Goal: Task Accomplishment & Management: Use online tool/utility

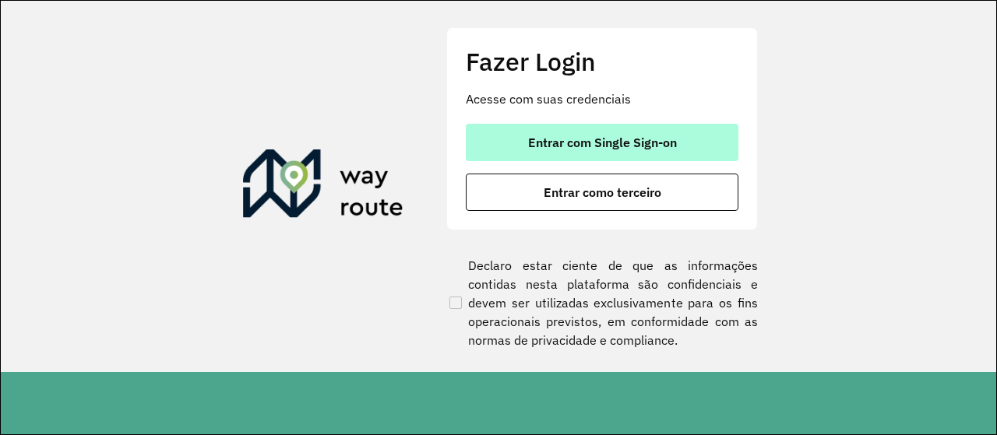
click at [591, 138] on span "Entrar com Single Sign-on" at bounding box center [602, 142] width 149 height 12
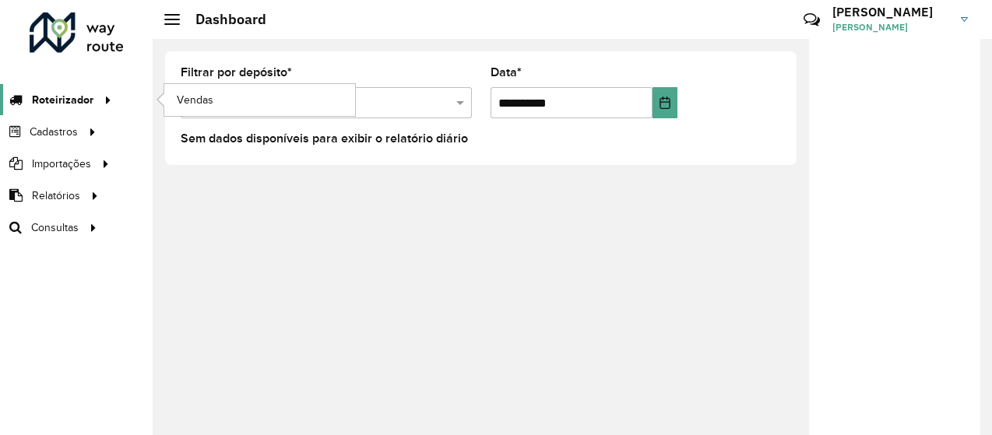
click at [68, 93] on span "Roteirizador" at bounding box center [63, 100] width 62 height 16
click at [200, 97] on span "Vendas" at bounding box center [196, 100] width 38 height 16
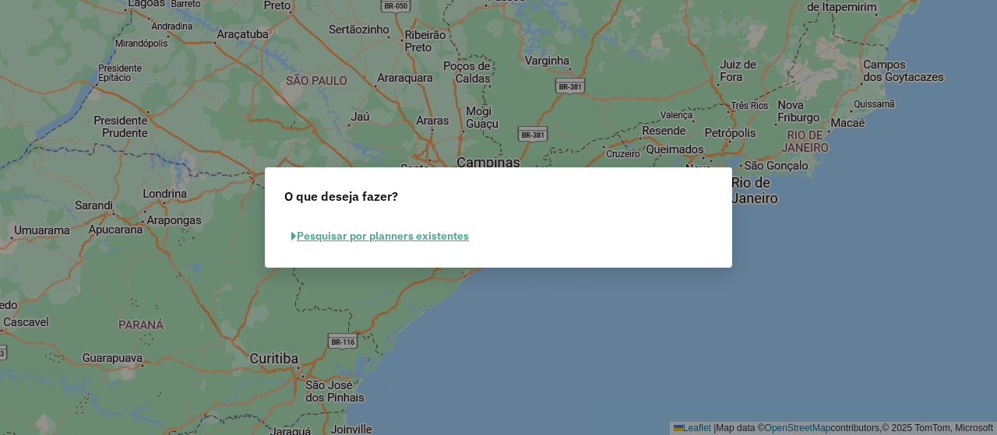
click at [439, 241] on button "Pesquisar por planners existentes" at bounding box center [380, 236] width 192 height 24
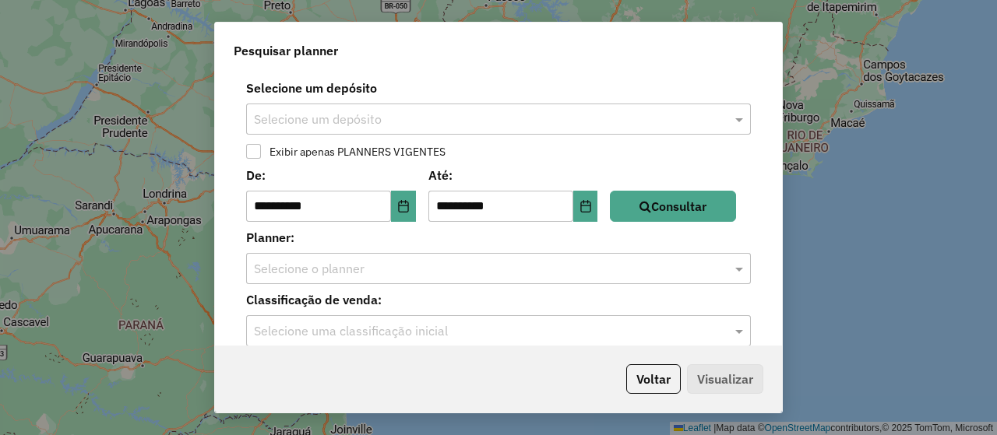
click at [410, 124] on input "text" at bounding box center [483, 120] width 458 height 19
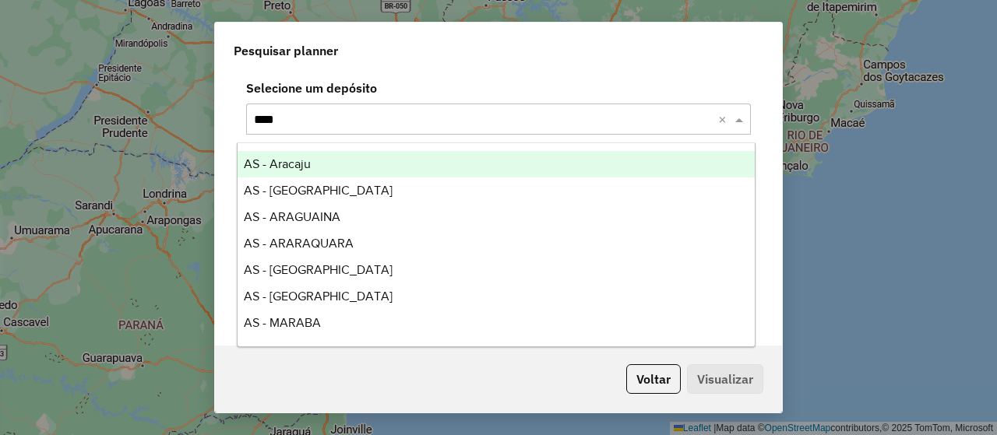
type input "*****"
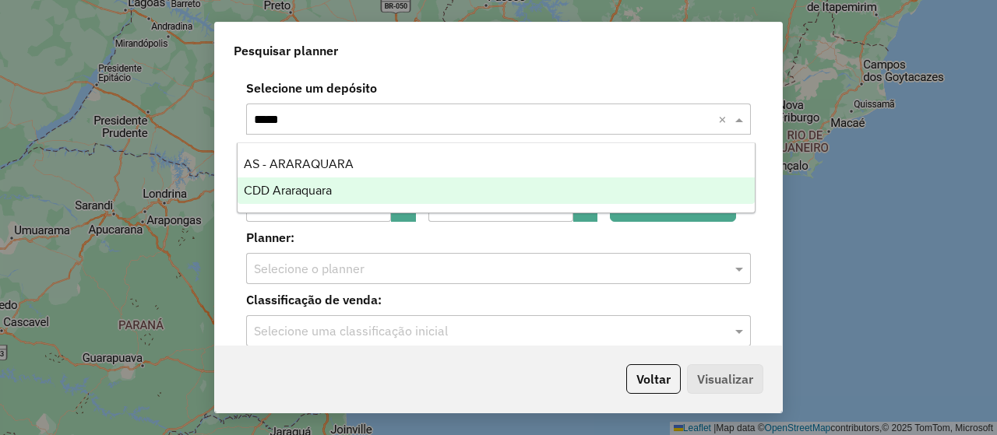
click at [365, 188] on div "CDD Araraquara" at bounding box center [495, 191] width 516 height 26
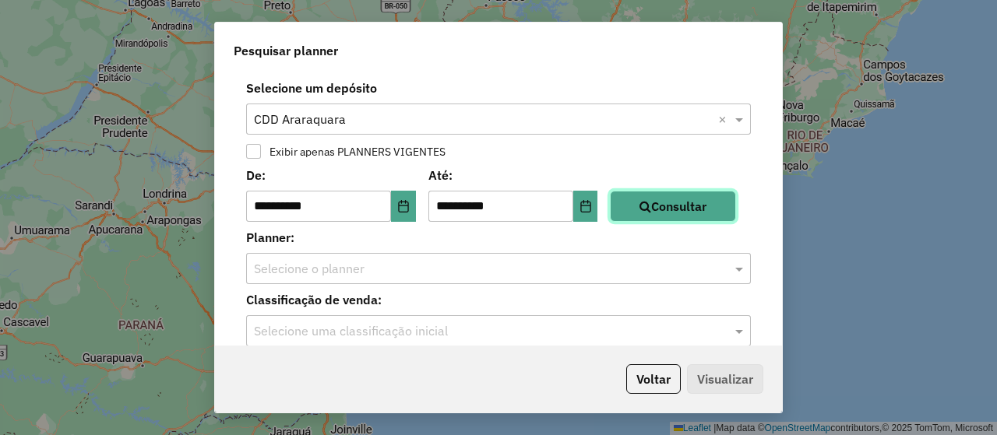
click at [686, 209] on button "Consultar" at bounding box center [673, 206] width 126 height 31
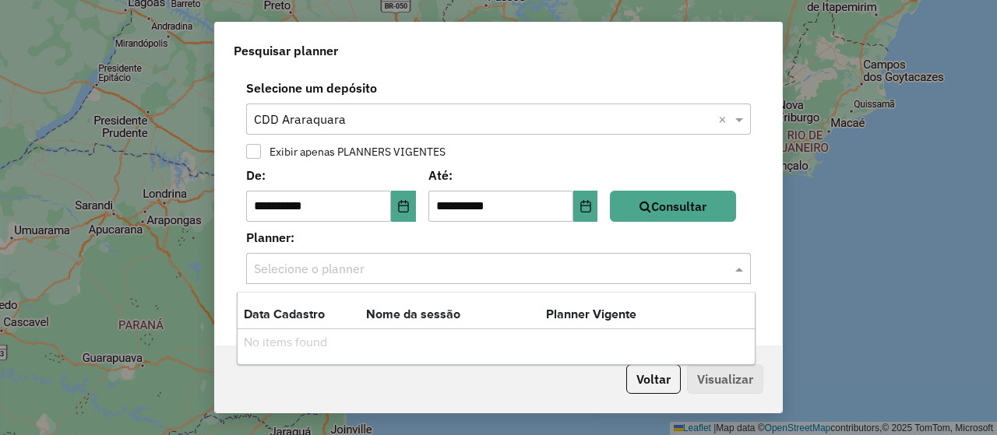
click at [505, 273] on input "text" at bounding box center [483, 269] width 458 height 19
click at [397, 206] on button "Choose Date" at bounding box center [403, 206] width 25 height 31
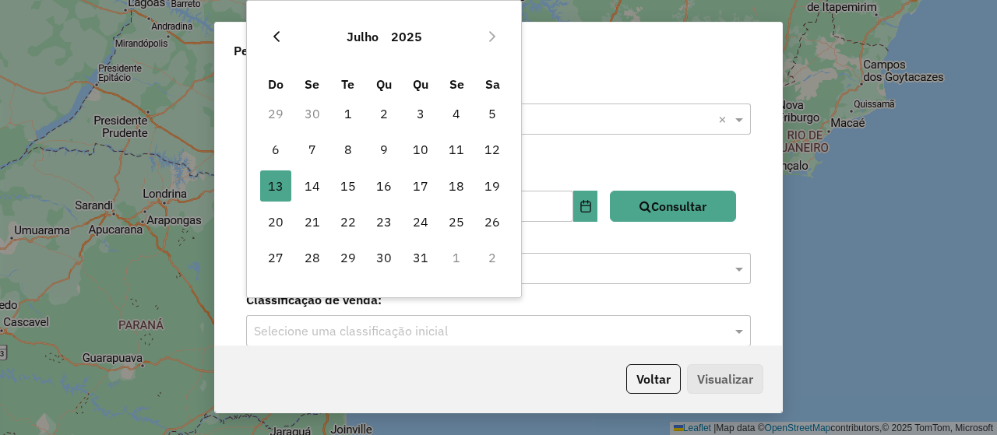
click at [268, 33] on button "Previous Month" at bounding box center [276, 36] width 25 height 25
click at [418, 102] on span "1" at bounding box center [420, 113] width 31 height 31
type input "**********"
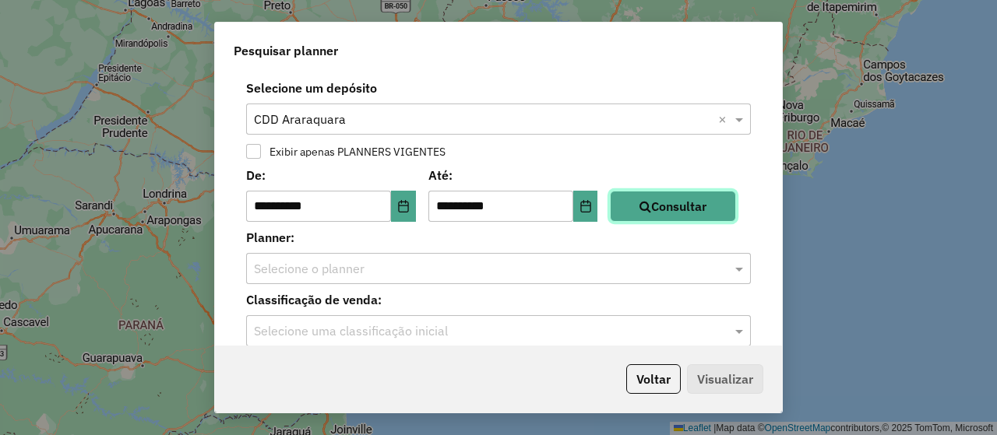
click at [664, 206] on button "Consultar" at bounding box center [673, 206] width 126 height 31
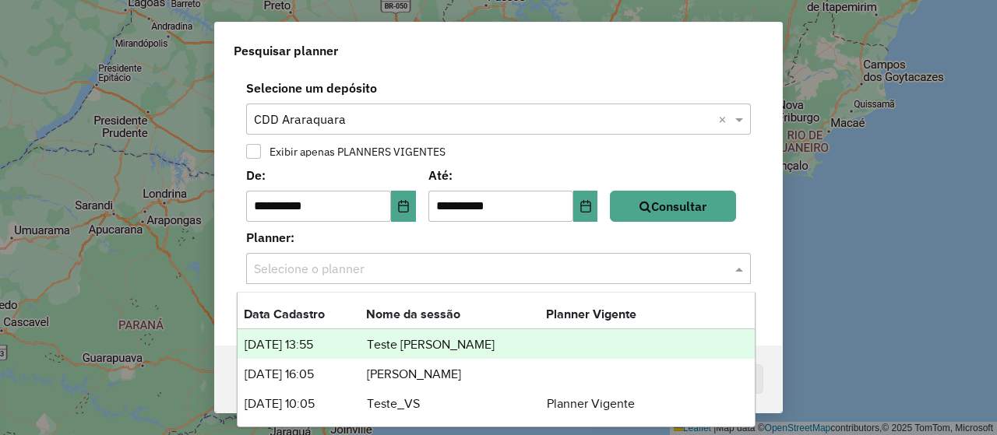
click at [528, 267] on input "text" at bounding box center [483, 269] width 458 height 19
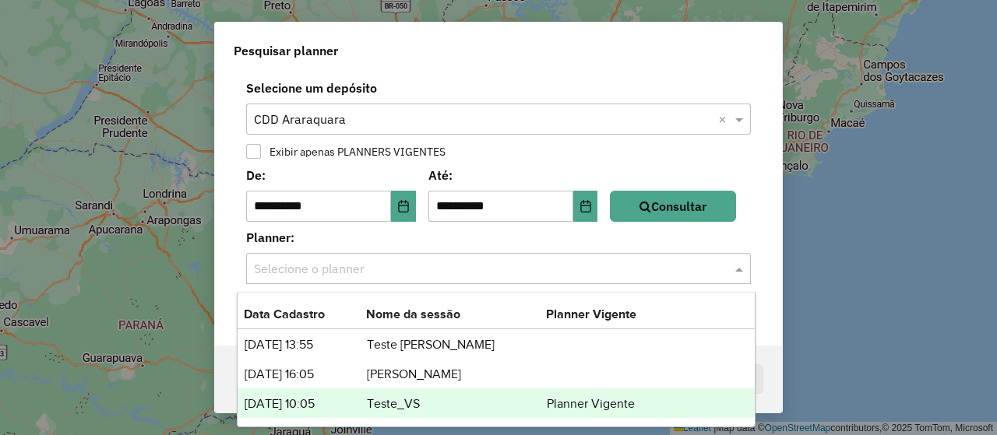
click at [455, 410] on td "Teste_VS" at bounding box center [456, 404] width 180 height 20
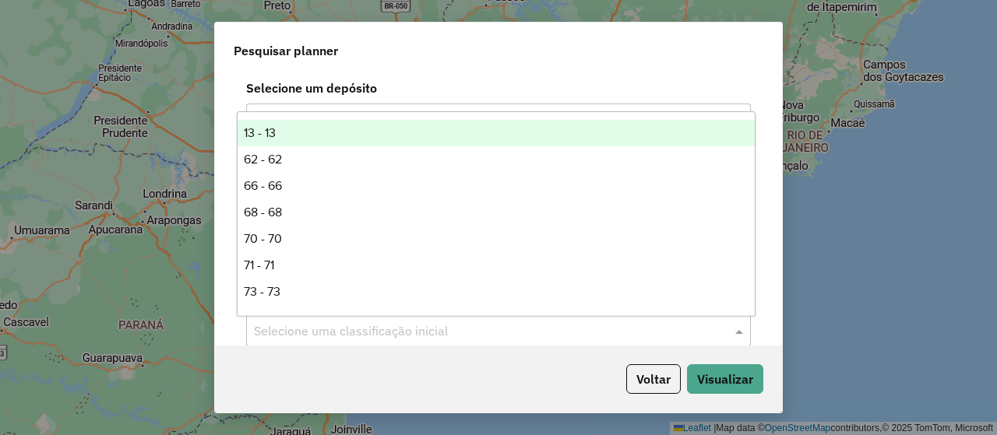
click at [433, 329] on input "text" at bounding box center [483, 331] width 458 height 19
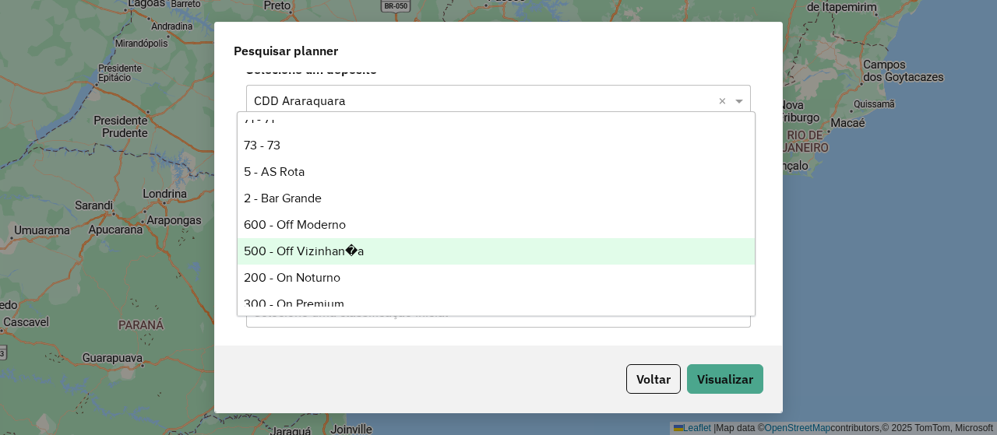
scroll to position [129, 0]
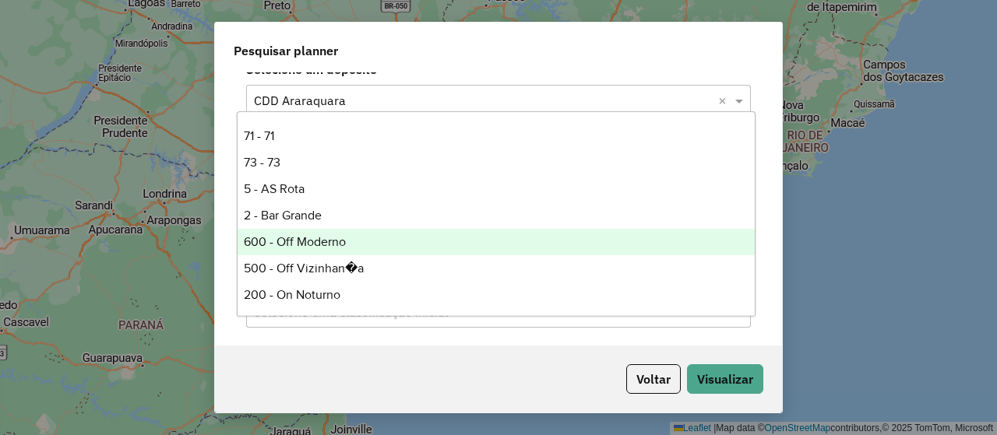
click at [294, 237] on div "600 - Off Moderno" at bounding box center [495, 242] width 516 height 26
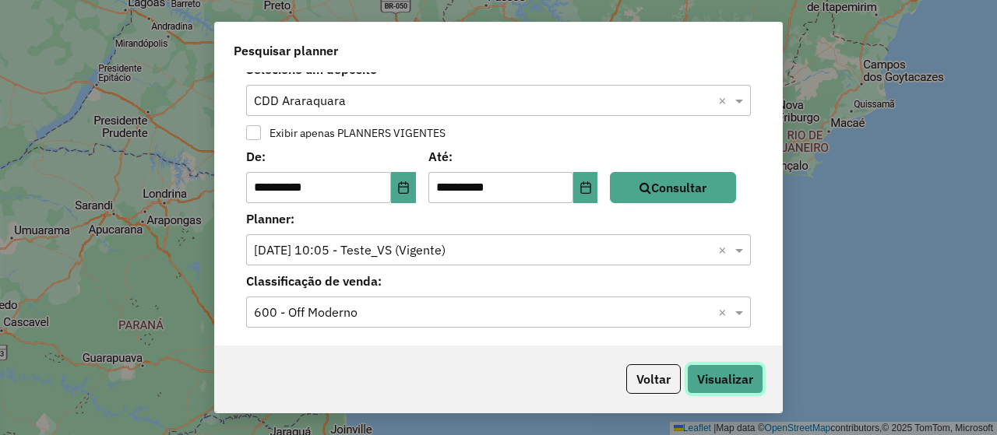
click at [720, 368] on button "Visualizar" at bounding box center [725, 379] width 76 height 30
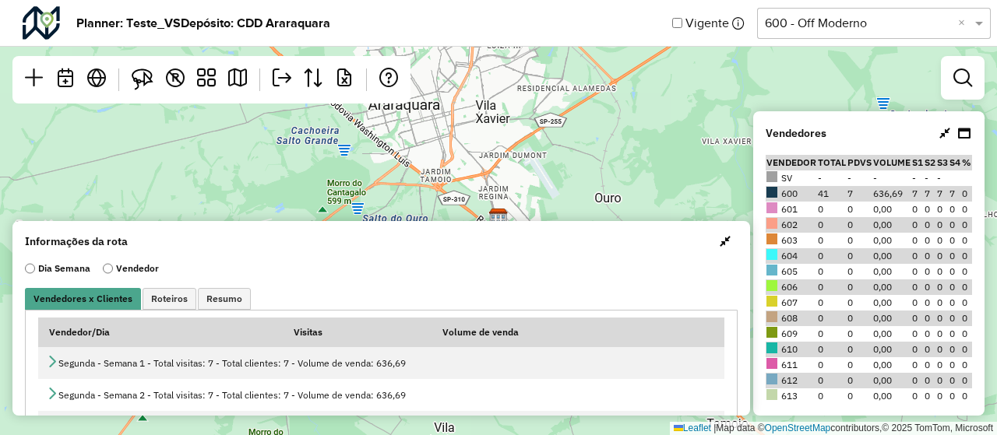
click at [484, 120] on div "Leaflet | Map data © OpenStreetMap contributors,© 2025 TomTom, Microsoft" at bounding box center [498, 217] width 997 height 435
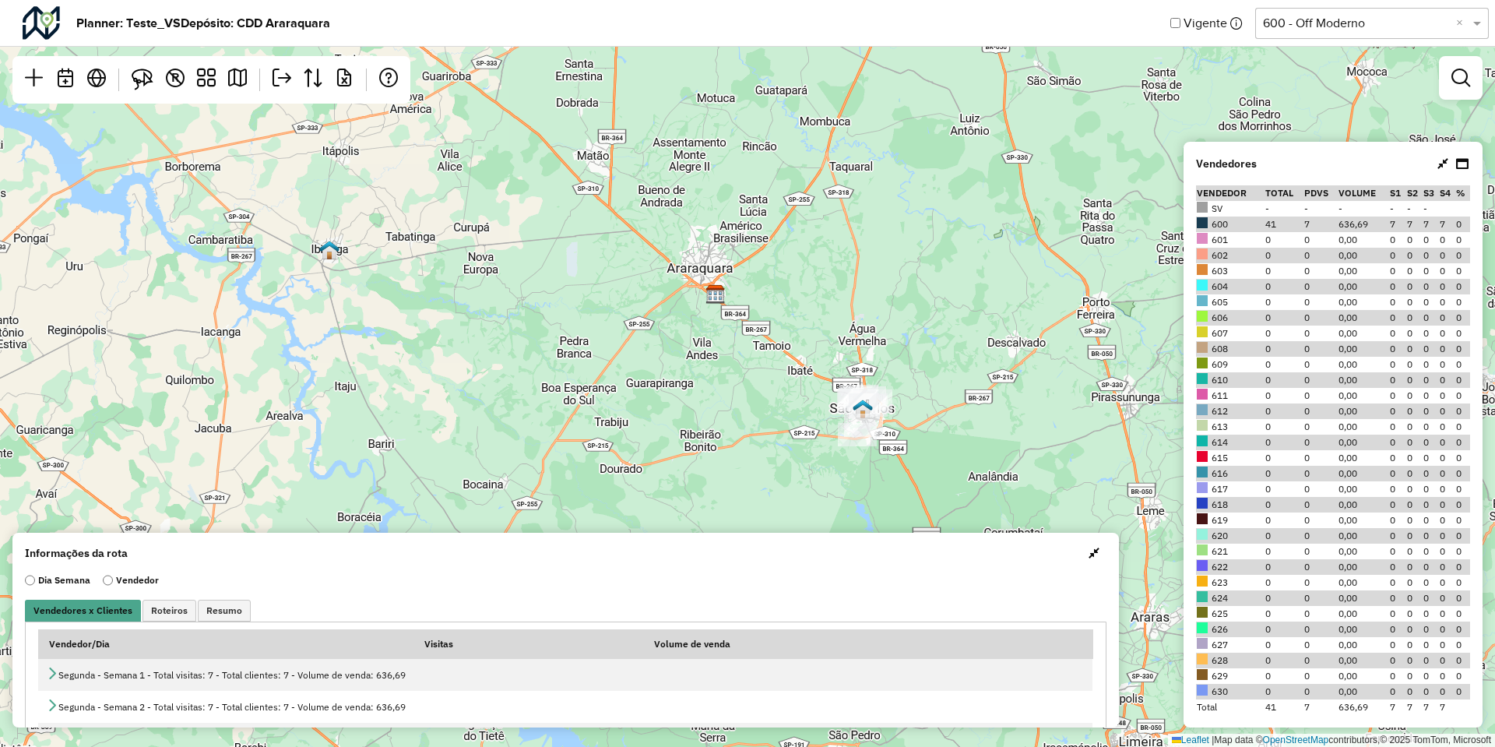
drag, startPoint x: 839, startPoint y: 221, endPoint x: 800, endPoint y: 258, distance: 53.4
click at [800, 258] on div "Leaflet | Map data © OpenStreetMap contributors,© 2025 TomTom, Microsoft" at bounding box center [747, 373] width 1495 height 747
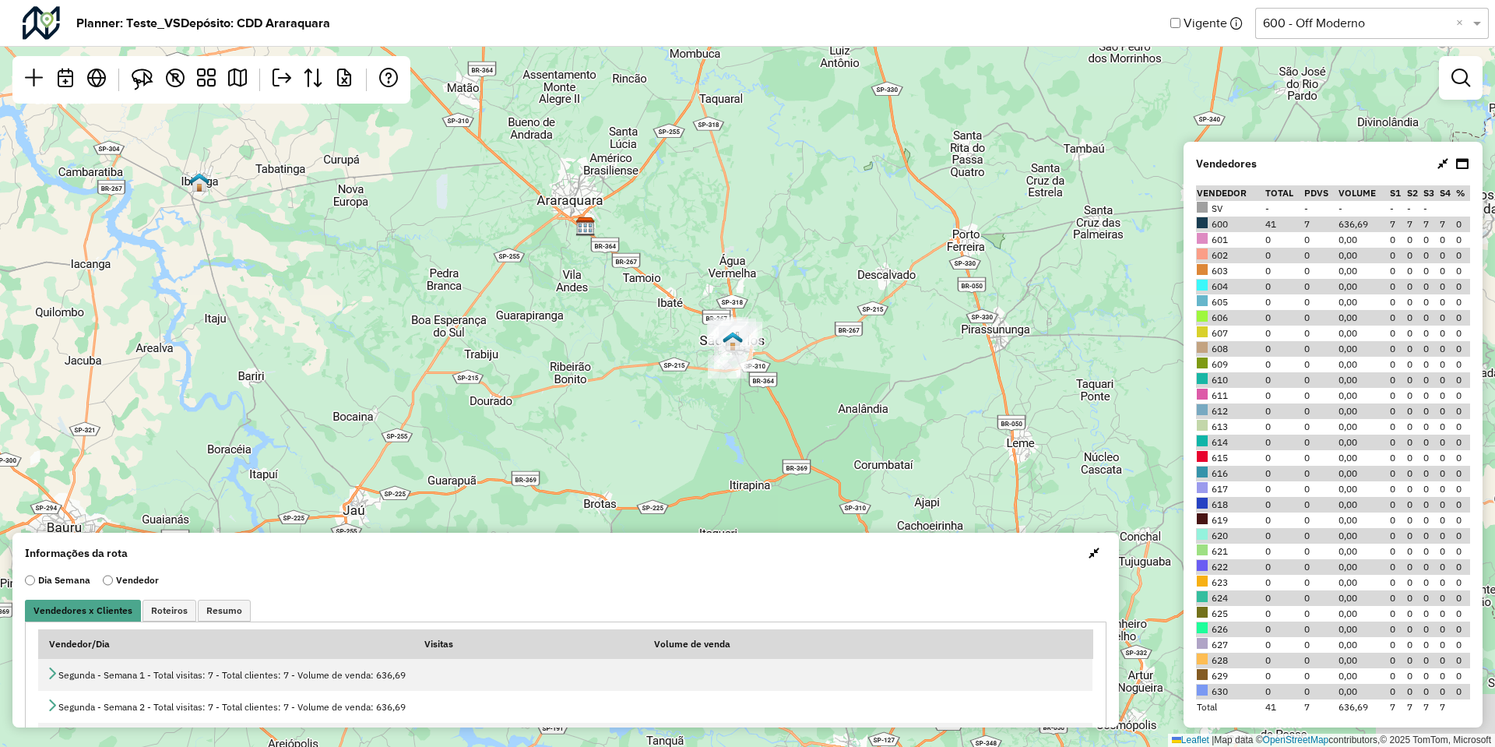
drag, startPoint x: 829, startPoint y: 266, endPoint x: 712, endPoint y: 180, distance: 144.8
click at [712, 180] on div "Leaflet | Map data © OpenStreetMap contributors,© 2025 TomTom, Microsoft" at bounding box center [747, 373] width 1495 height 747
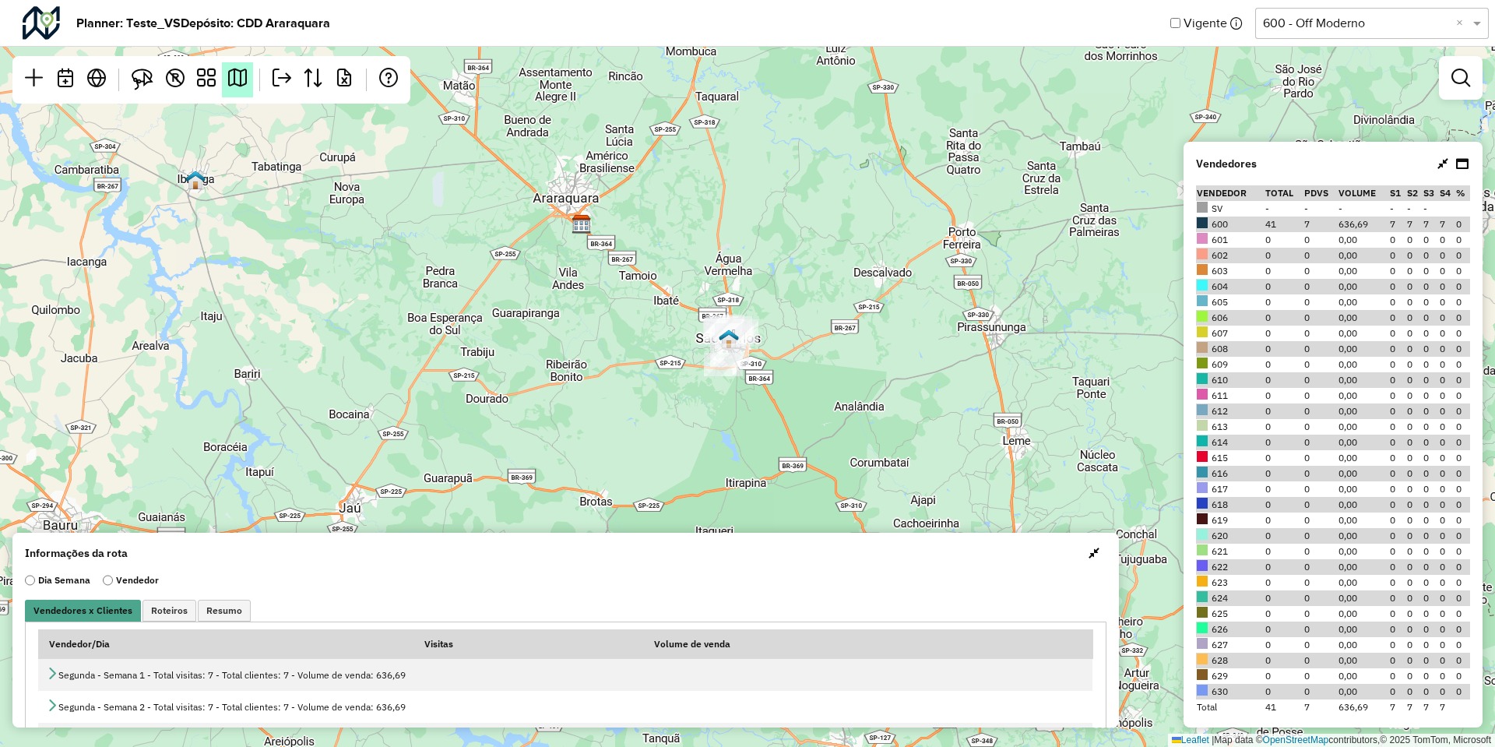
click at [234, 69] on em at bounding box center [237, 78] width 19 height 19
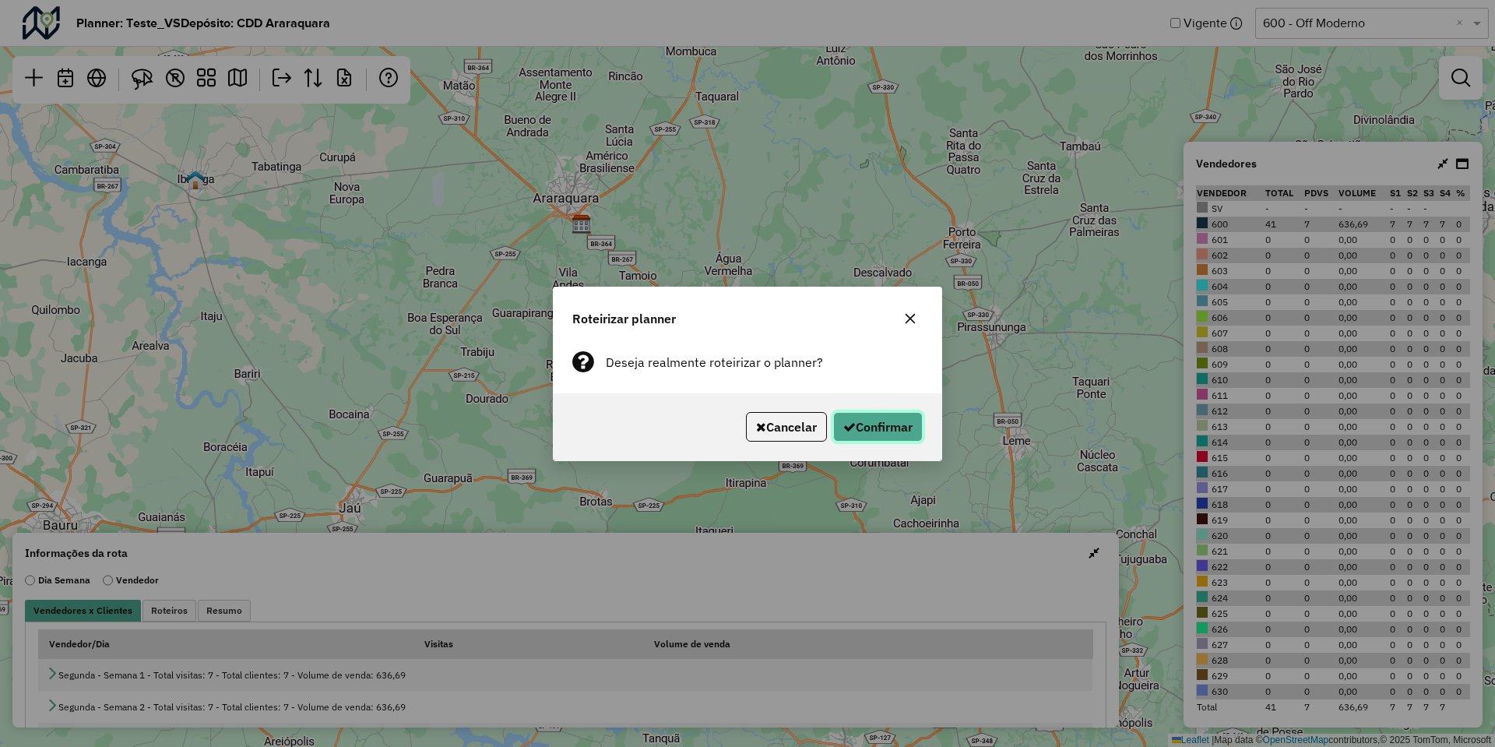
click at [863, 420] on button "Confirmar" at bounding box center [878, 427] width 90 height 30
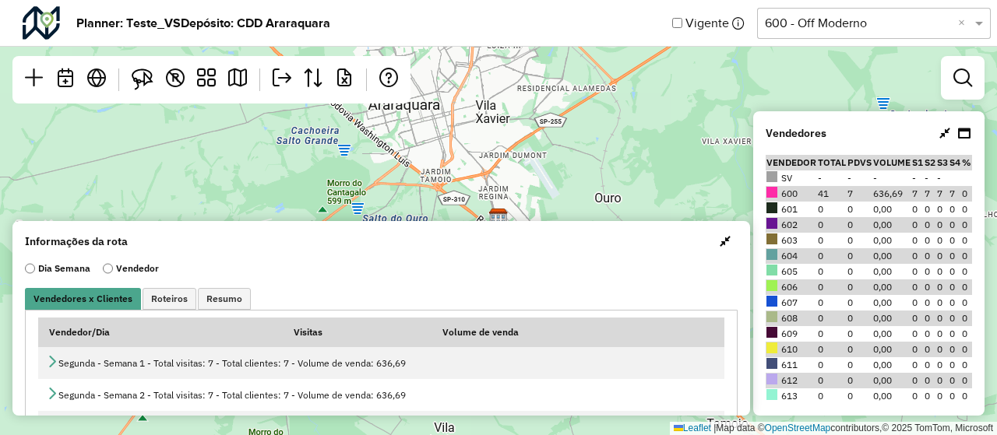
click at [898, 44] on div "Planner: Teste_VS Depósito: CDD Araraquara Vigente Selecione uma opção 600 - Of…" at bounding box center [498, 23] width 997 height 47
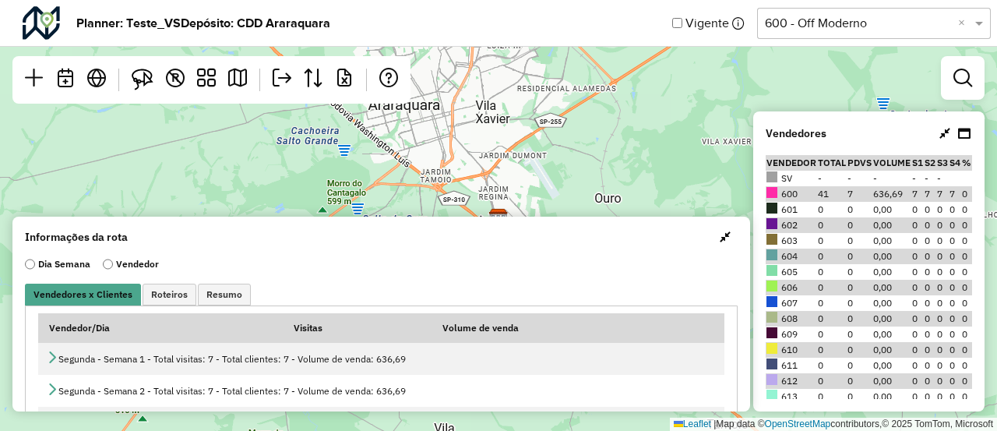
click at [902, 32] on div "Selecione uma opção 600 - Off Moderno ×" at bounding box center [874, 23] width 234 height 31
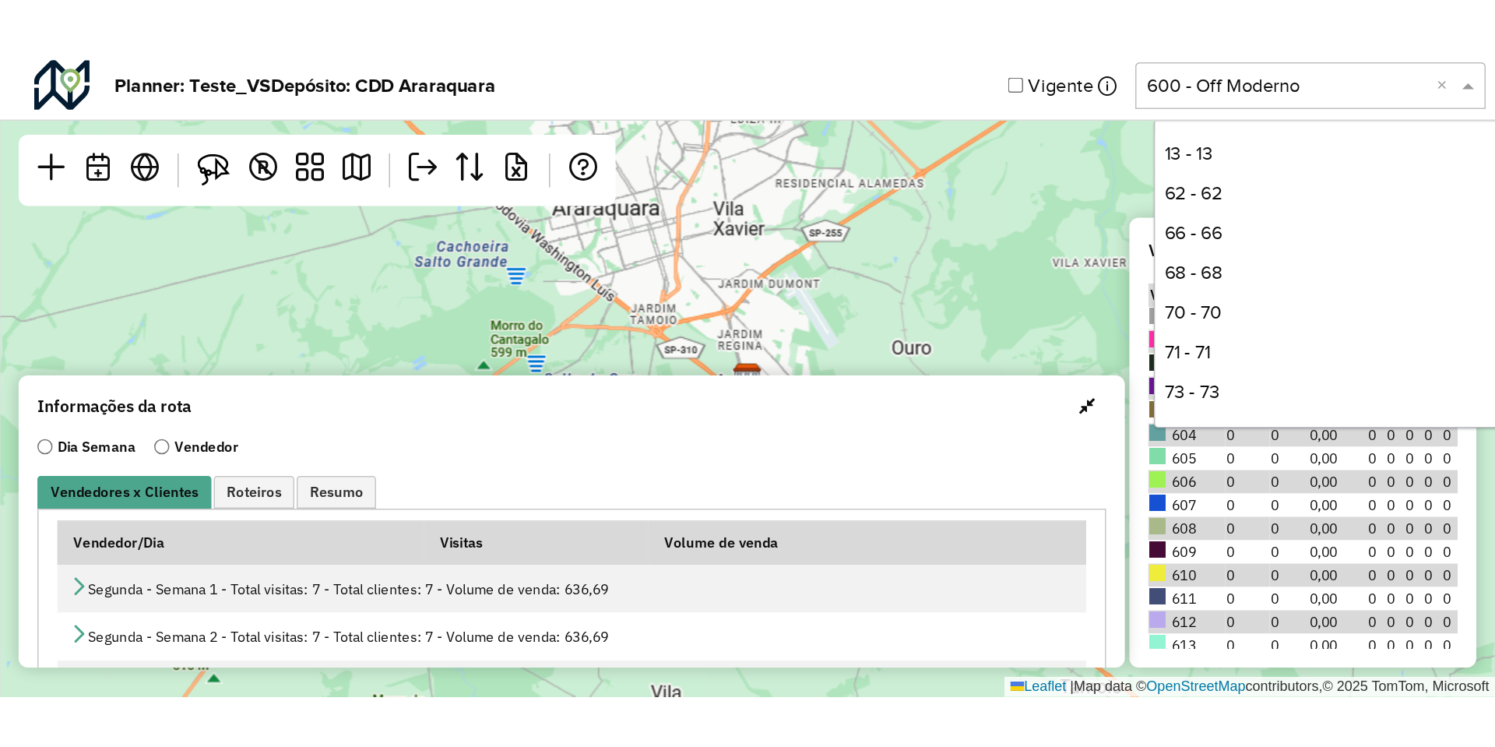
scroll to position [238, 0]
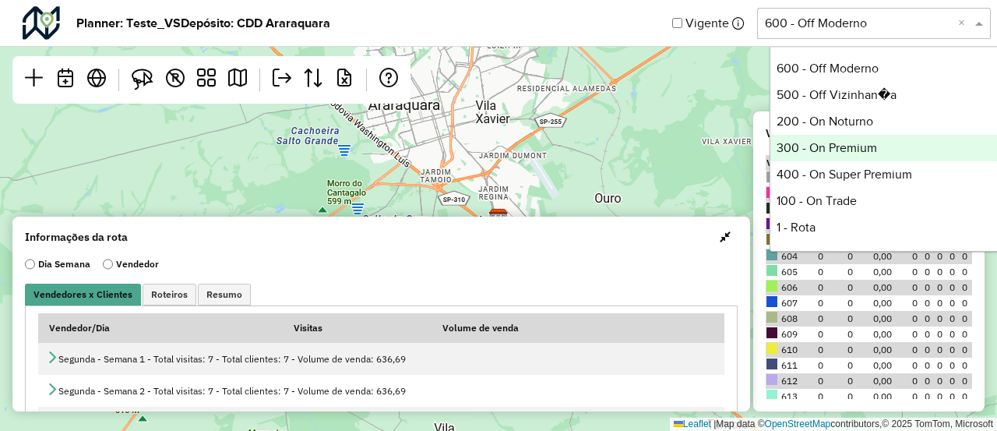
click at [843, 146] on div "300 - On Premium" at bounding box center [886, 148] width 232 height 26
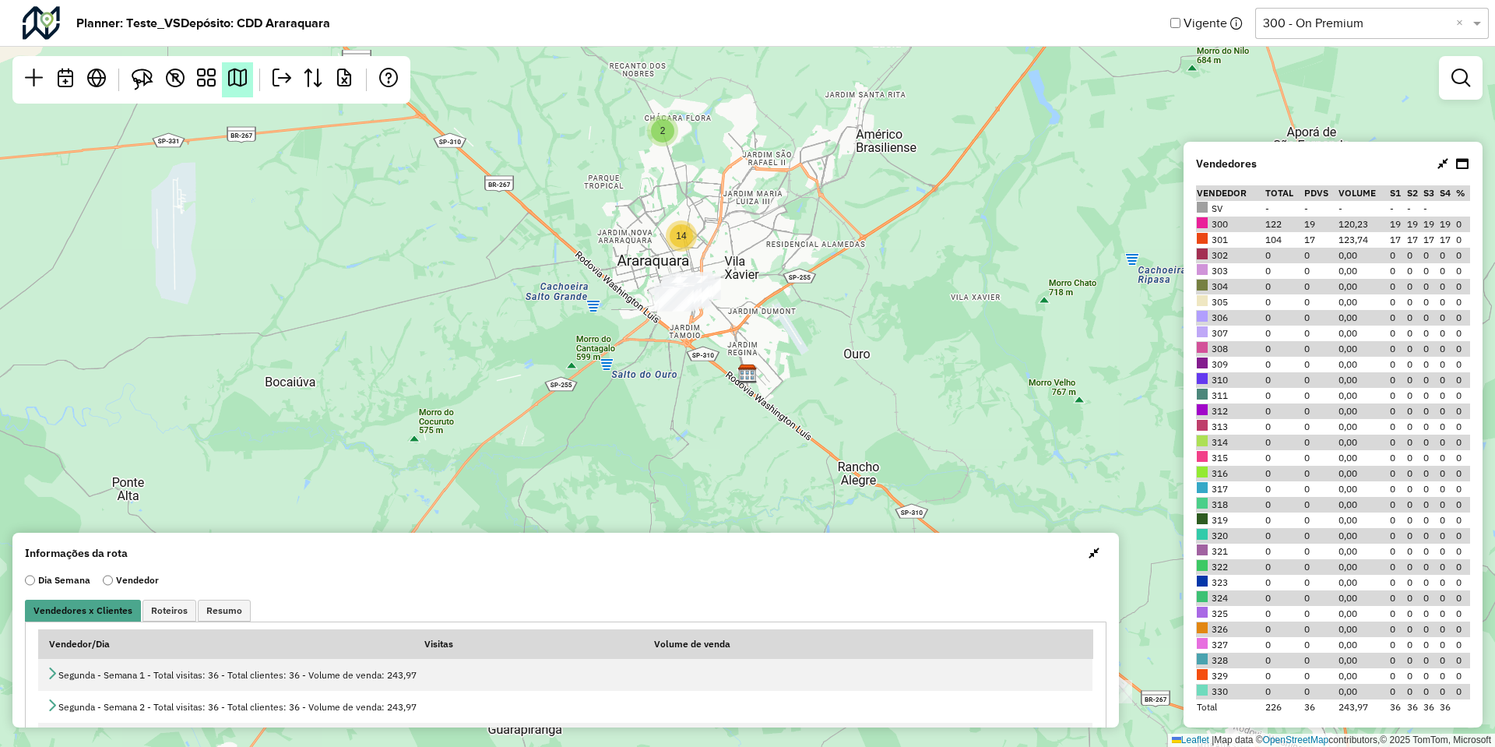
click at [245, 86] on em at bounding box center [237, 78] width 19 height 19
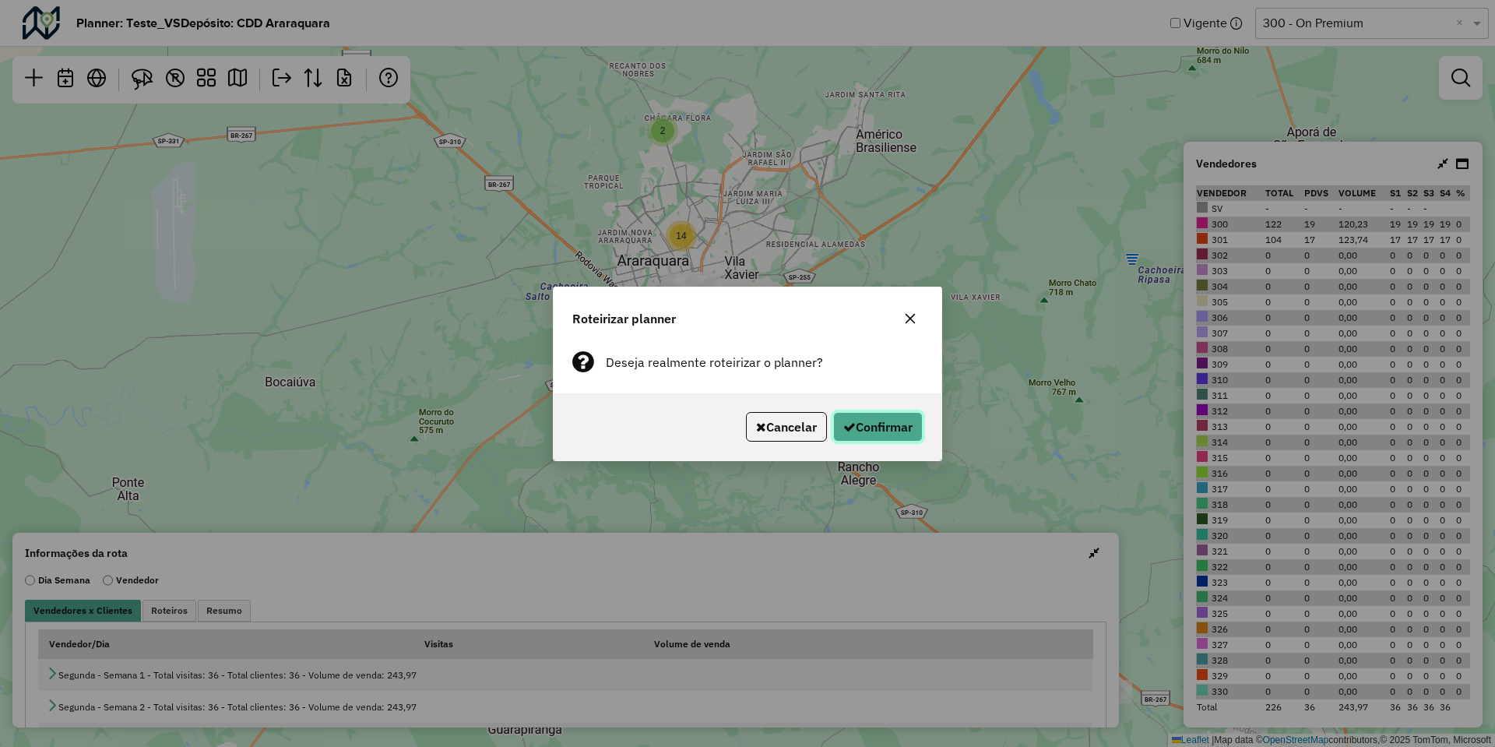
click at [892, 416] on button "Confirmar" at bounding box center [878, 427] width 90 height 30
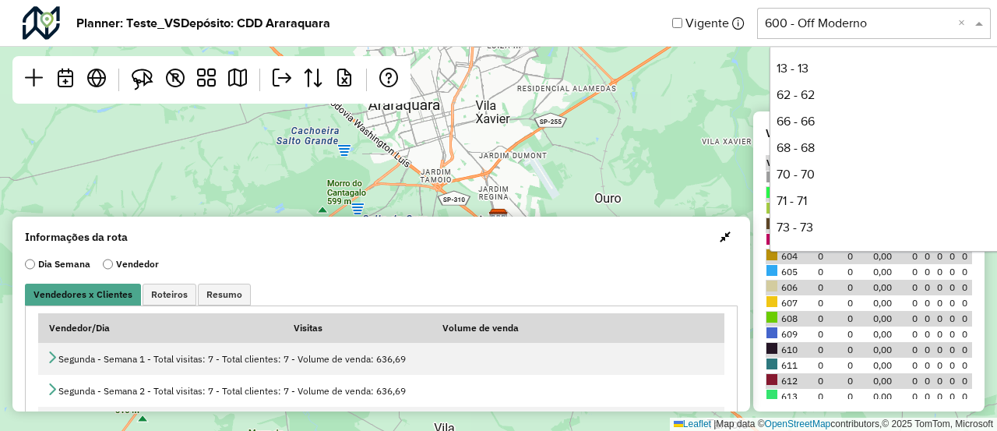
click at [786, 26] on input "text" at bounding box center [858, 23] width 187 height 19
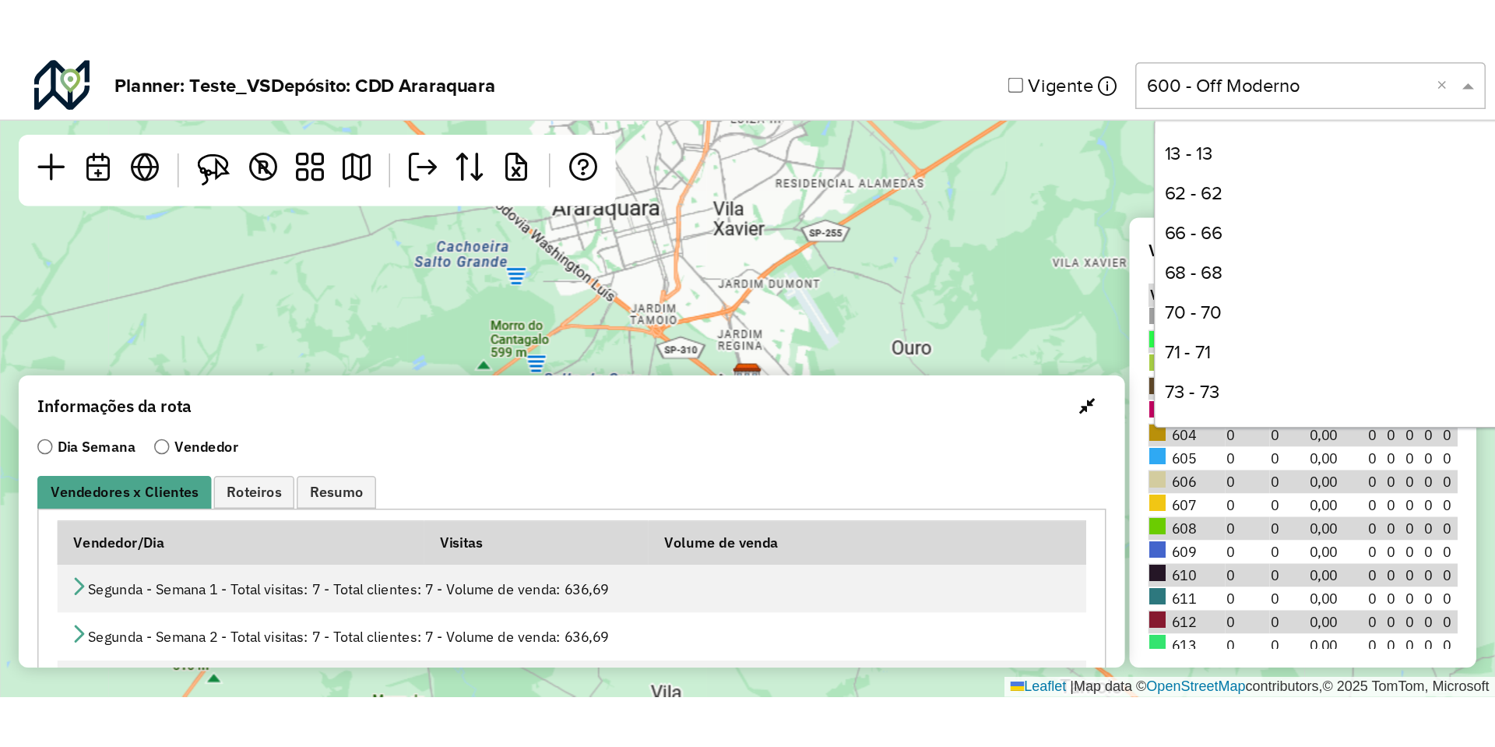
scroll to position [238, 0]
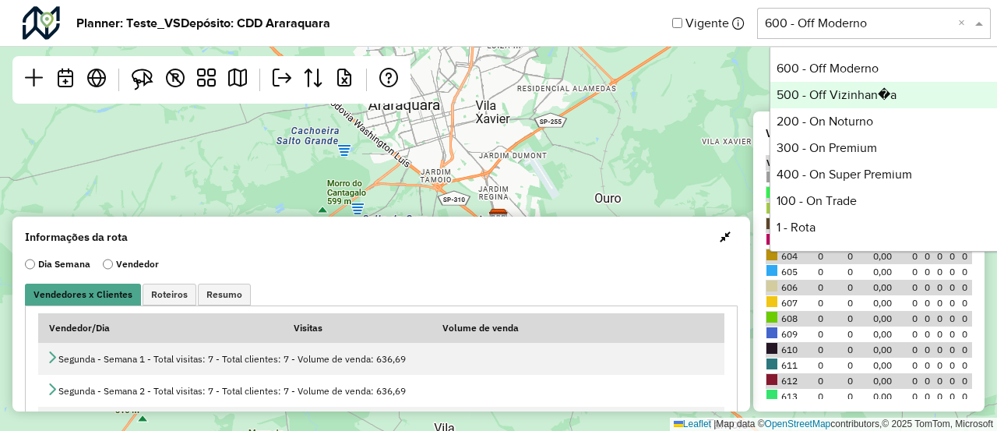
click at [804, 83] on div "500 - Off Vizinhan�a" at bounding box center [886, 95] width 232 height 26
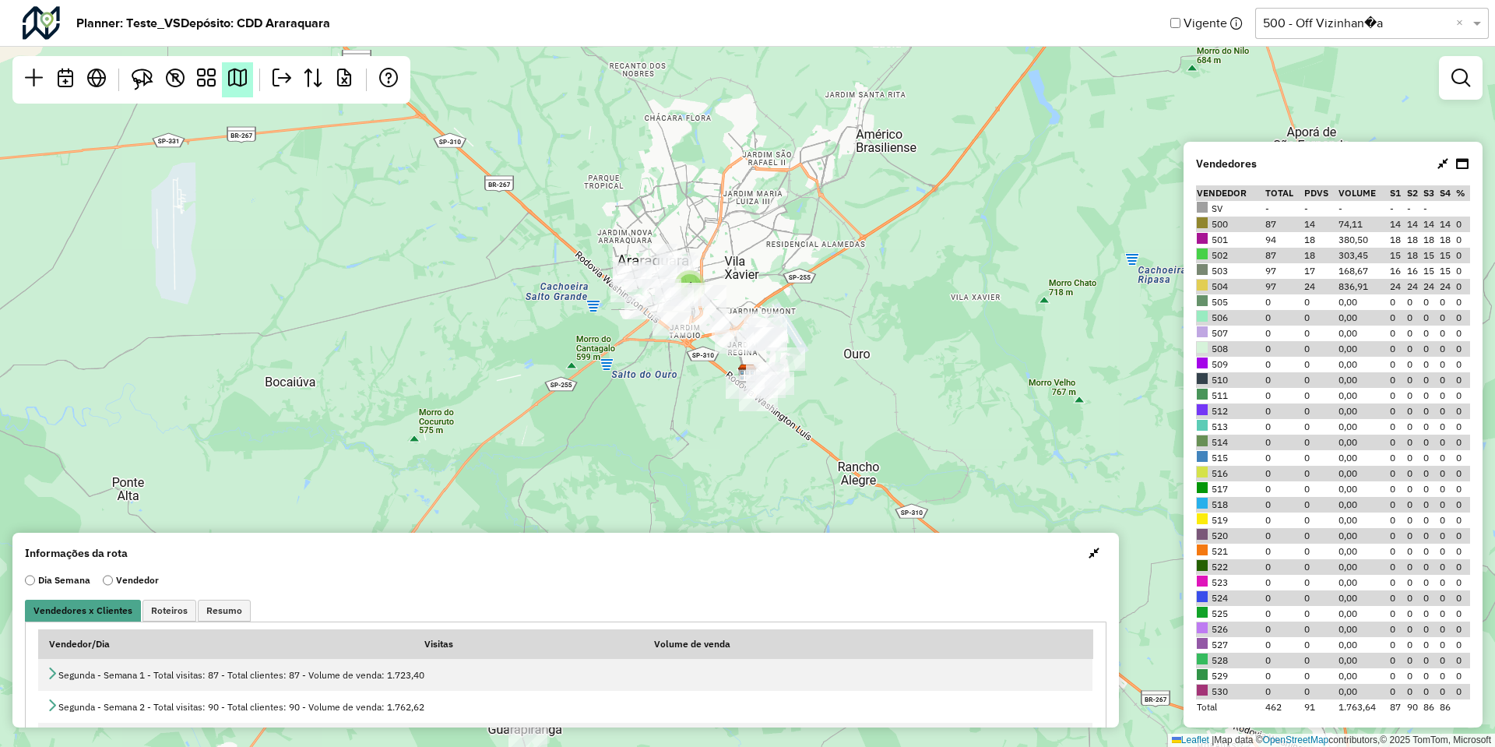
click at [242, 90] on link at bounding box center [237, 79] width 31 height 35
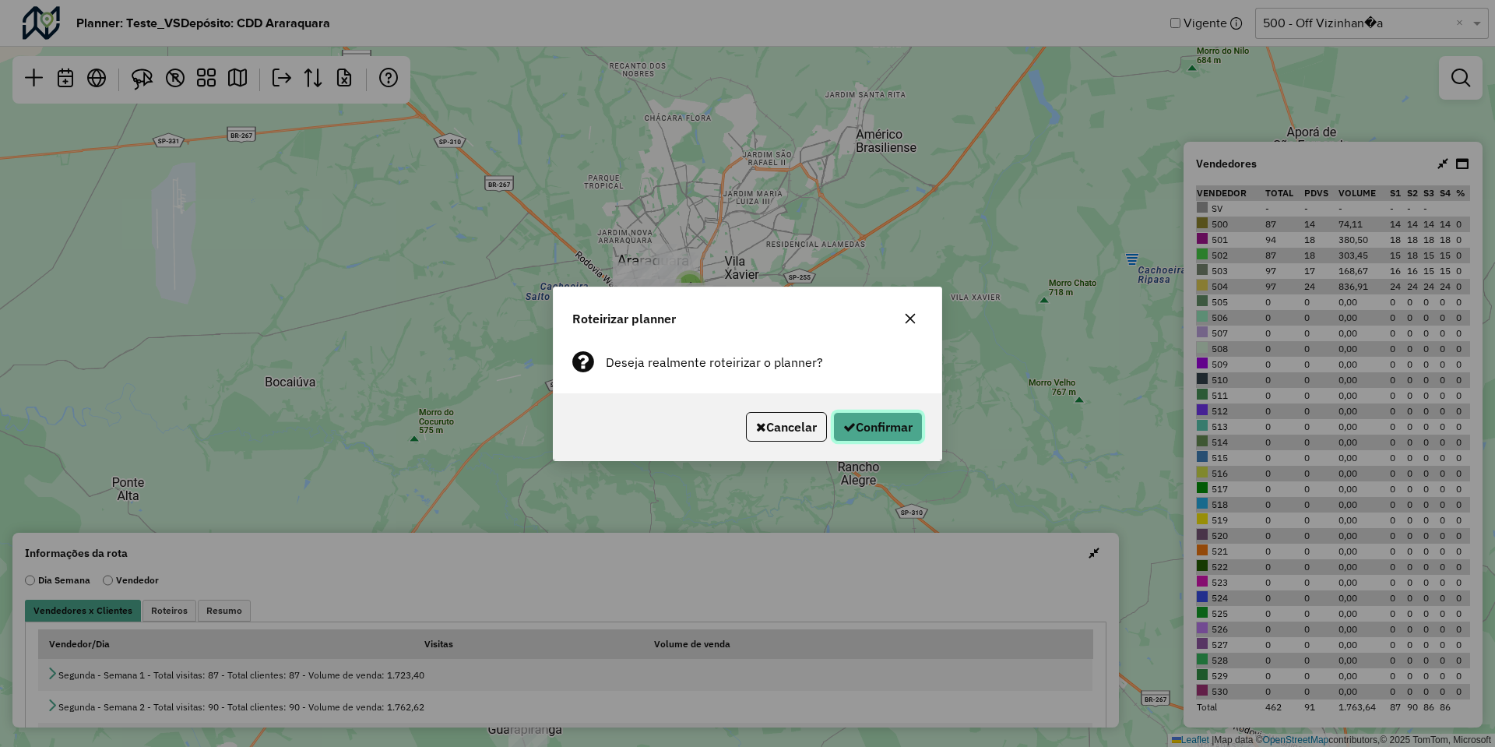
click at [899, 421] on button "Confirmar" at bounding box center [878, 427] width 90 height 30
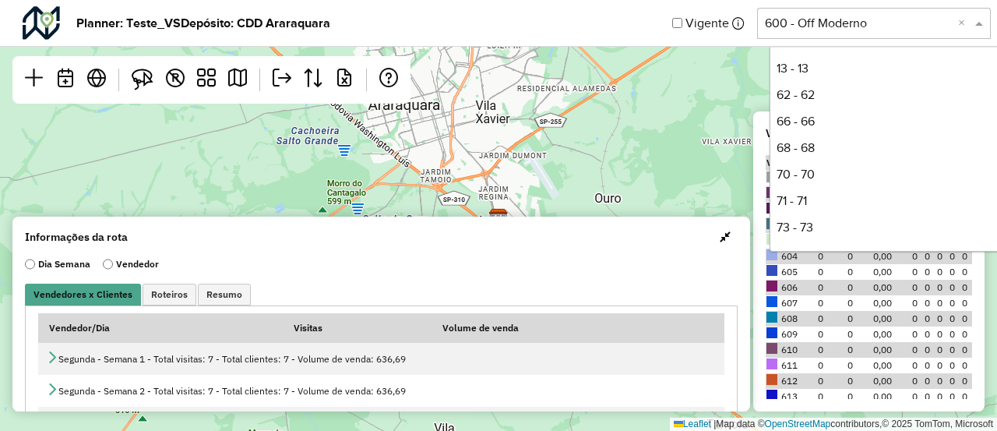
click at [794, 15] on input "text" at bounding box center [858, 23] width 187 height 19
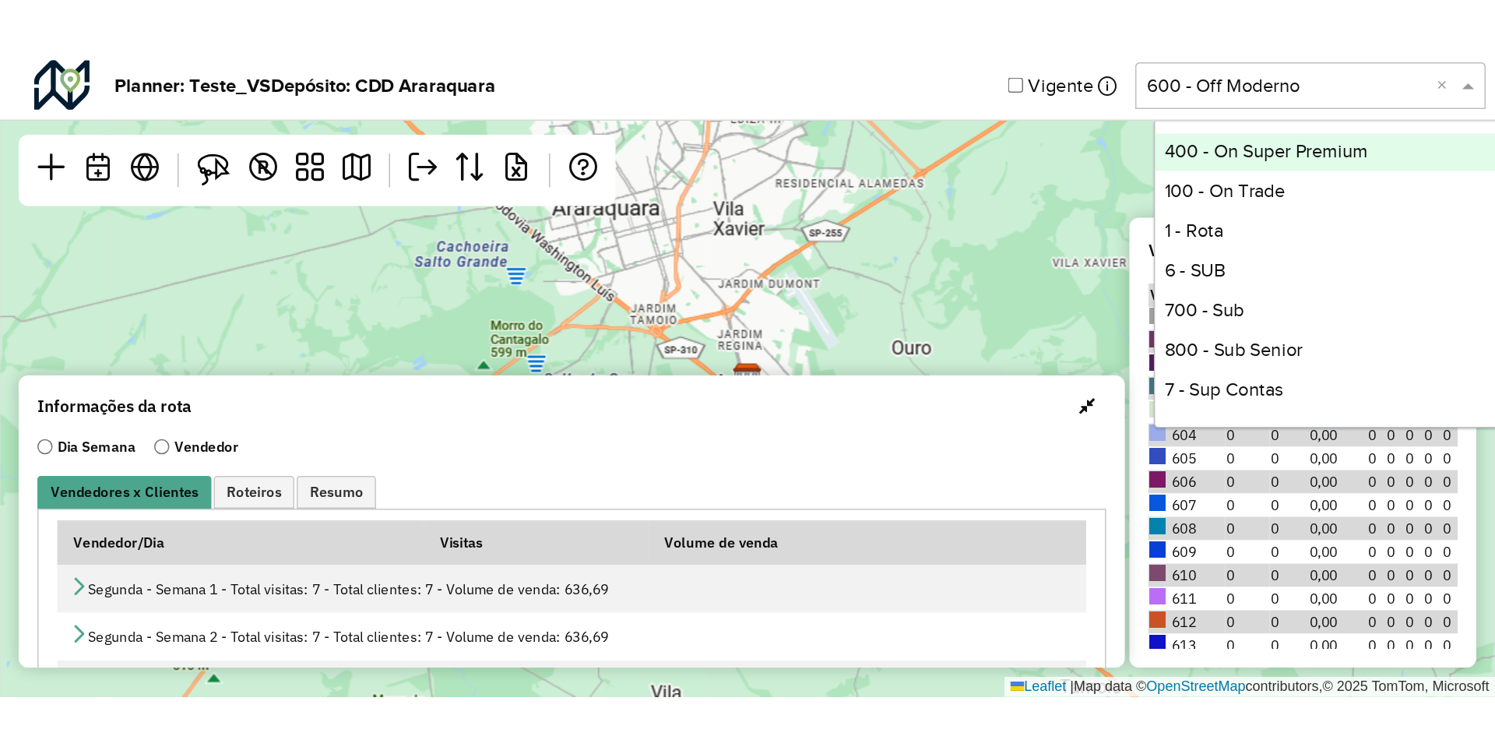
scroll to position [368, 0]
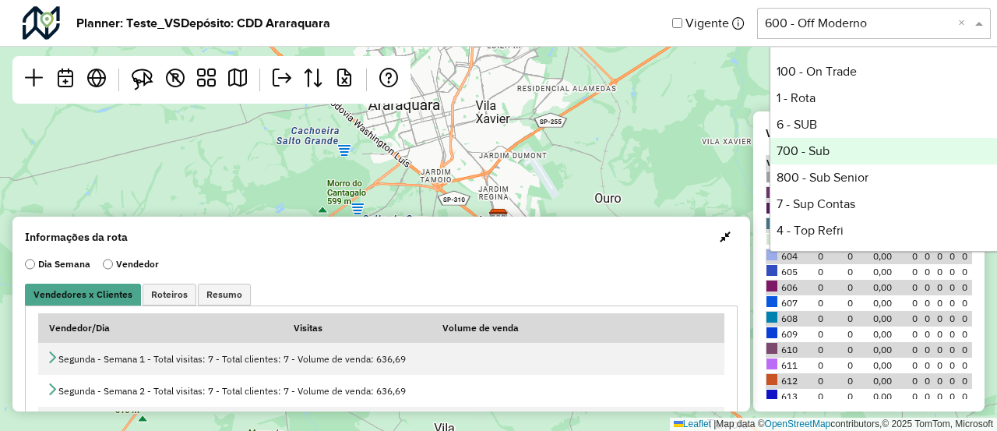
click at [819, 156] on div "700 - Sub" at bounding box center [886, 151] width 232 height 26
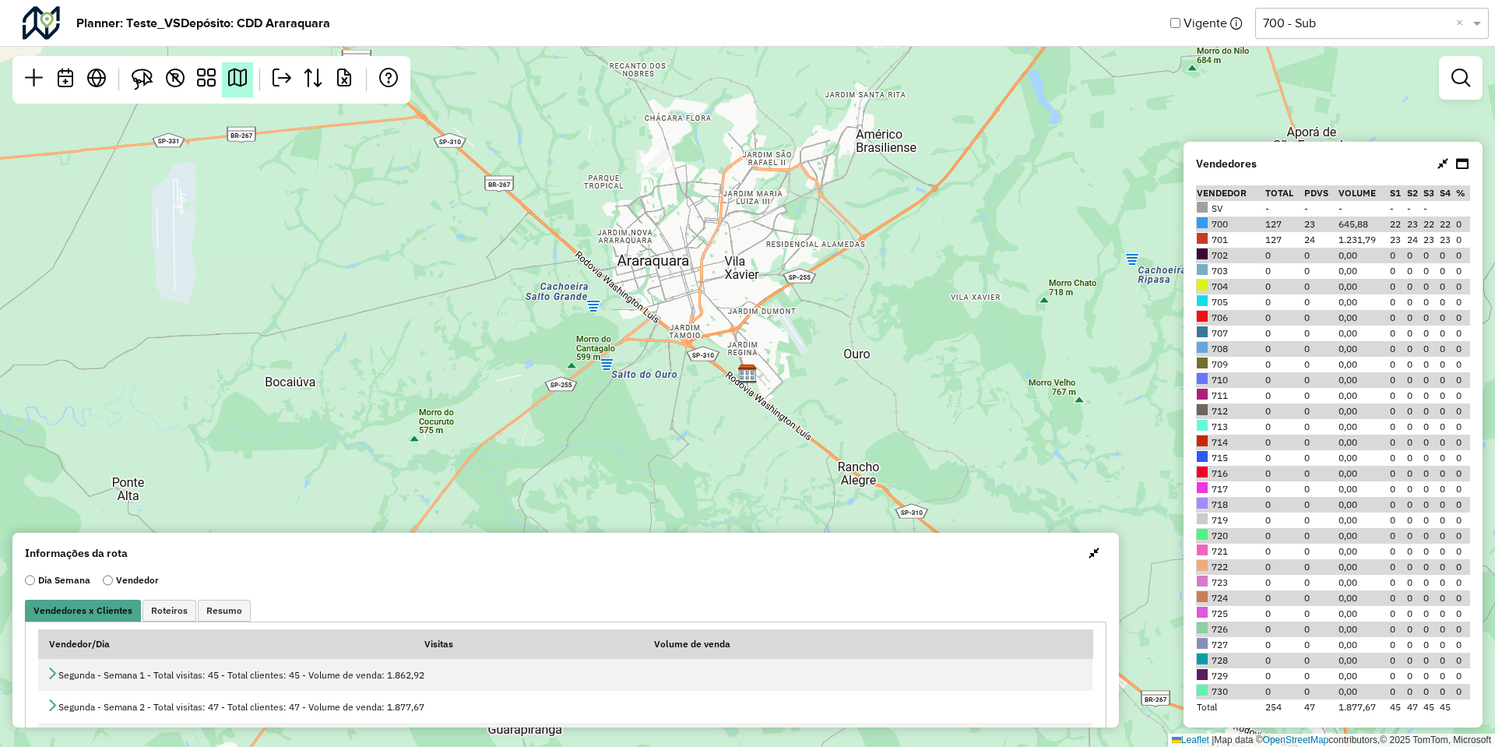
click at [237, 82] on em at bounding box center [237, 78] width 19 height 19
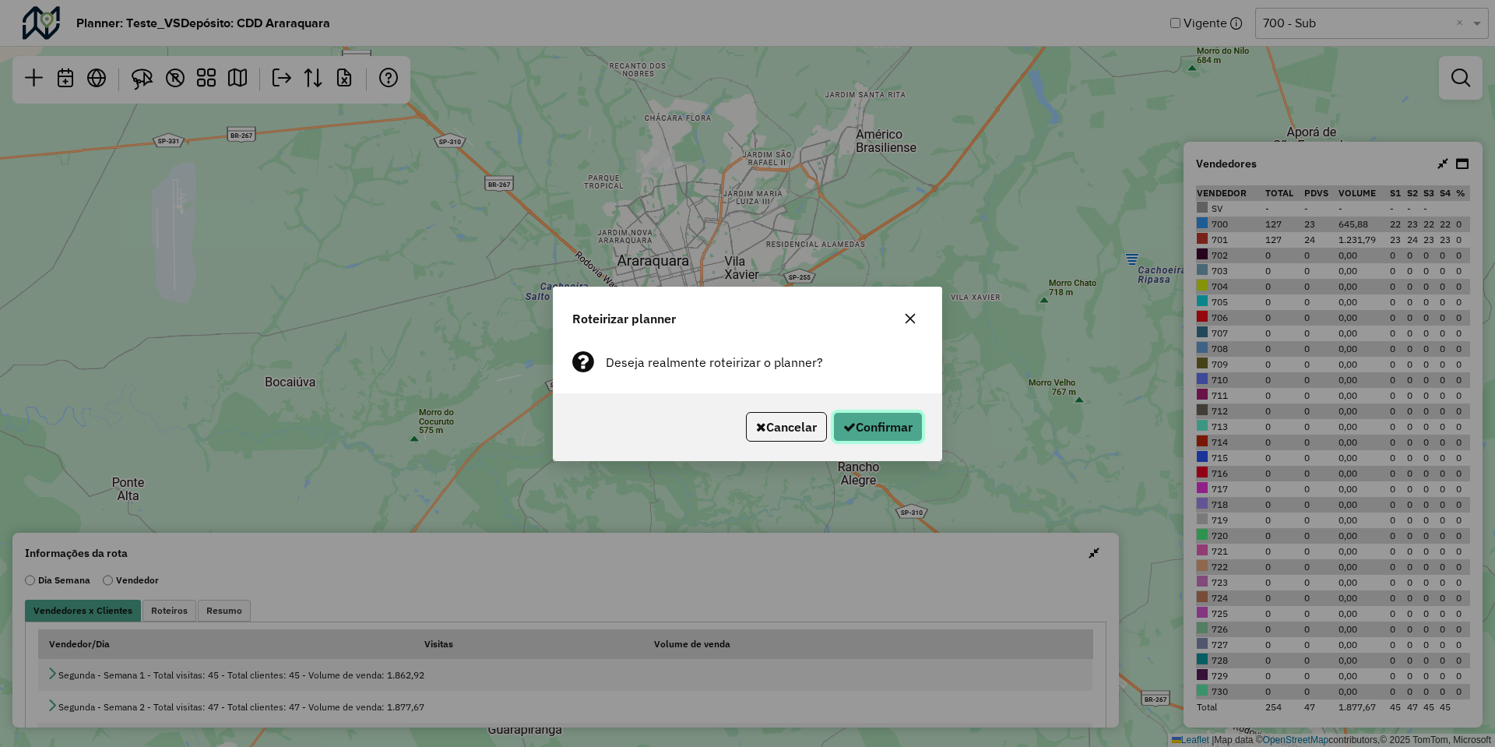
click at [870, 425] on button "Confirmar" at bounding box center [878, 427] width 90 height 30
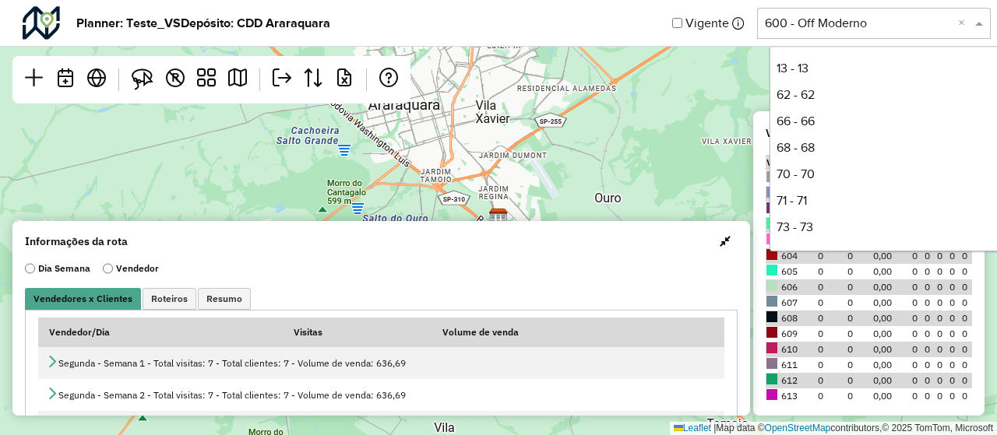
click at [776, 16] on input "text" at bounding box center [858, 23] width 187 height 19
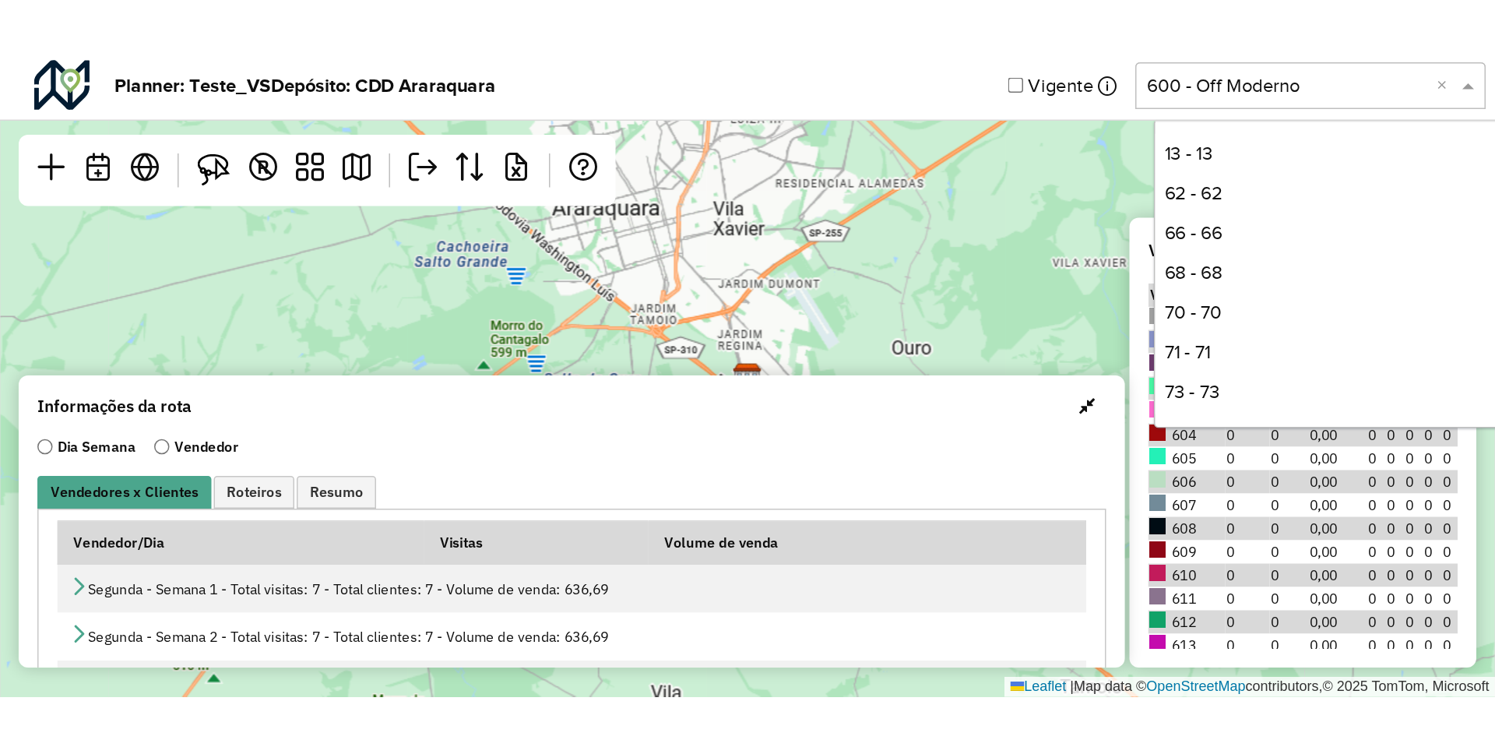
scroll to position [238, 0]
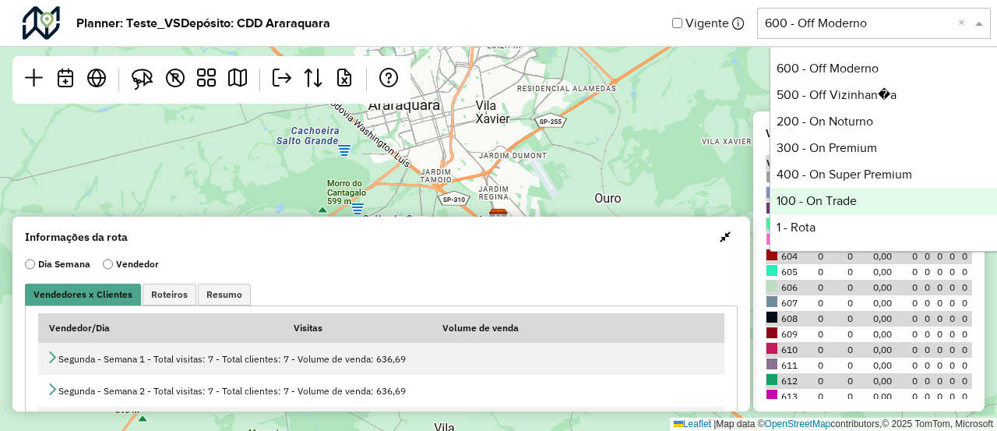
click at [823, 200] on div "100 - On Trade" at bounding box center [886, 201] width 232 height 26
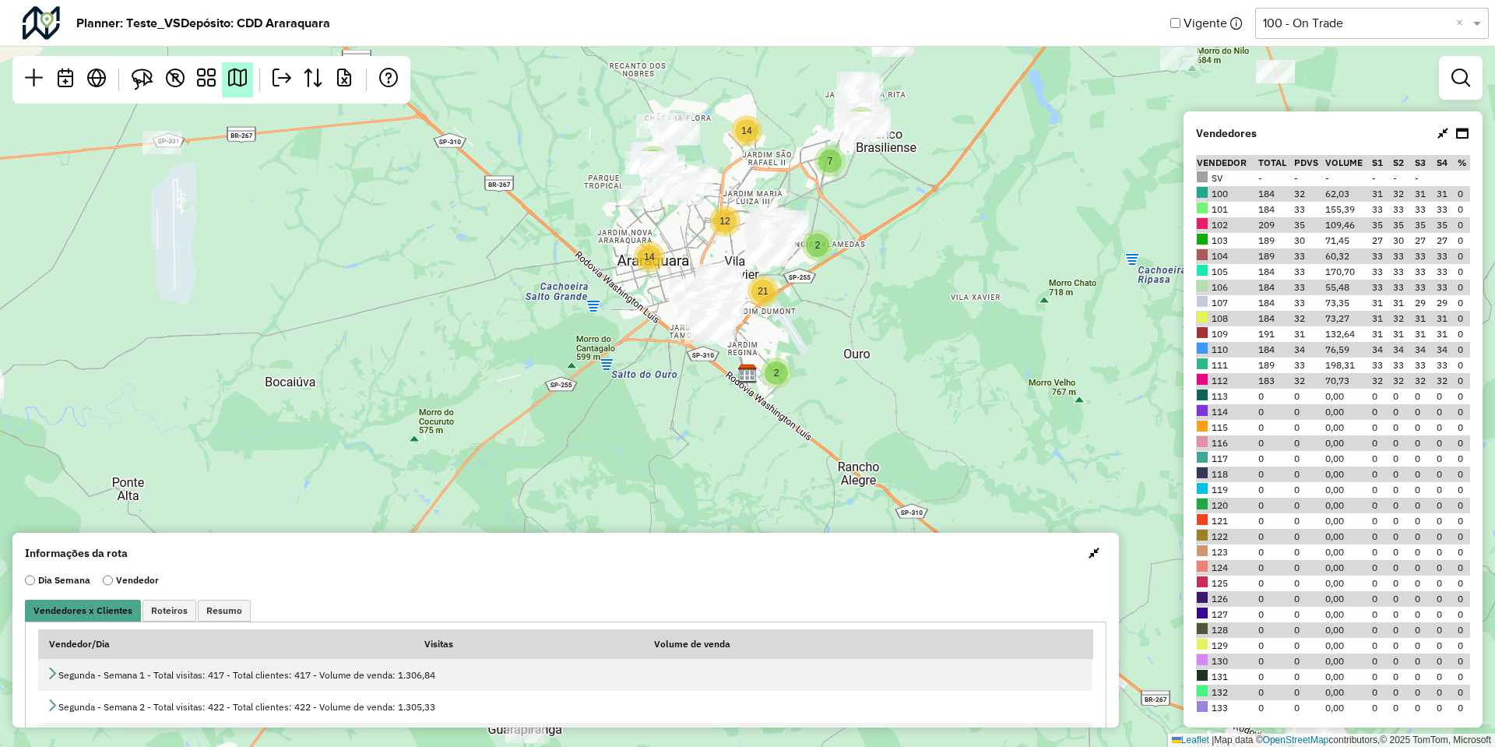
click at [247, 84] on link at bounding box center [237, 79] width 31 height 35
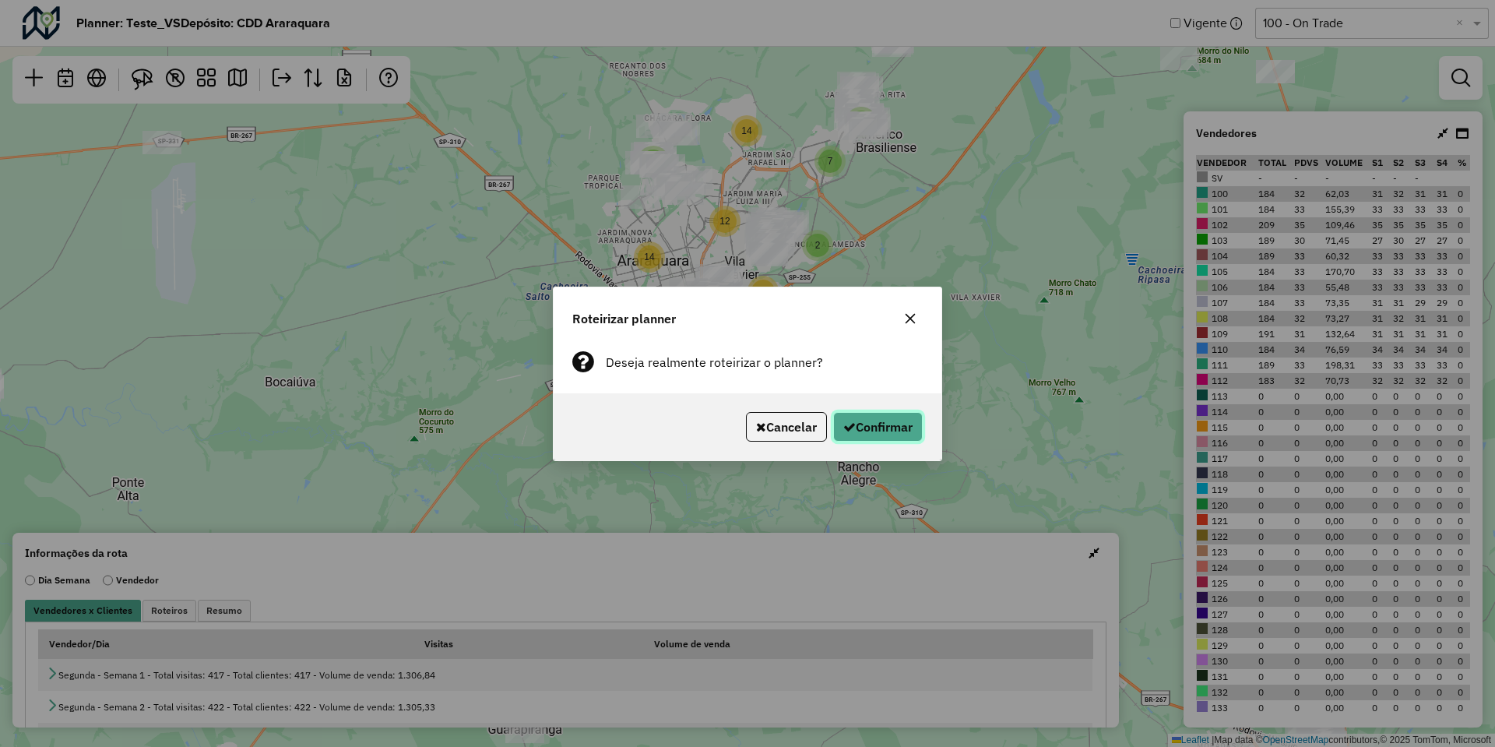
click at [853, 429] on button "Confirmar" at bounding box center [878, 427] width 90 height 30
